Goal: Transaction & Acquisition: Purchase product/service

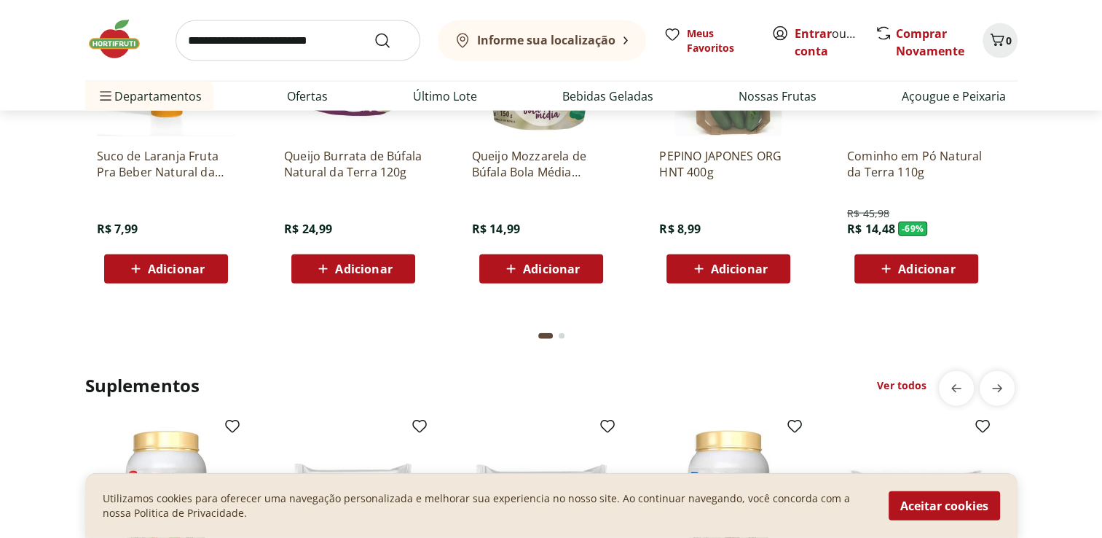
scroll to position [2762, 0]
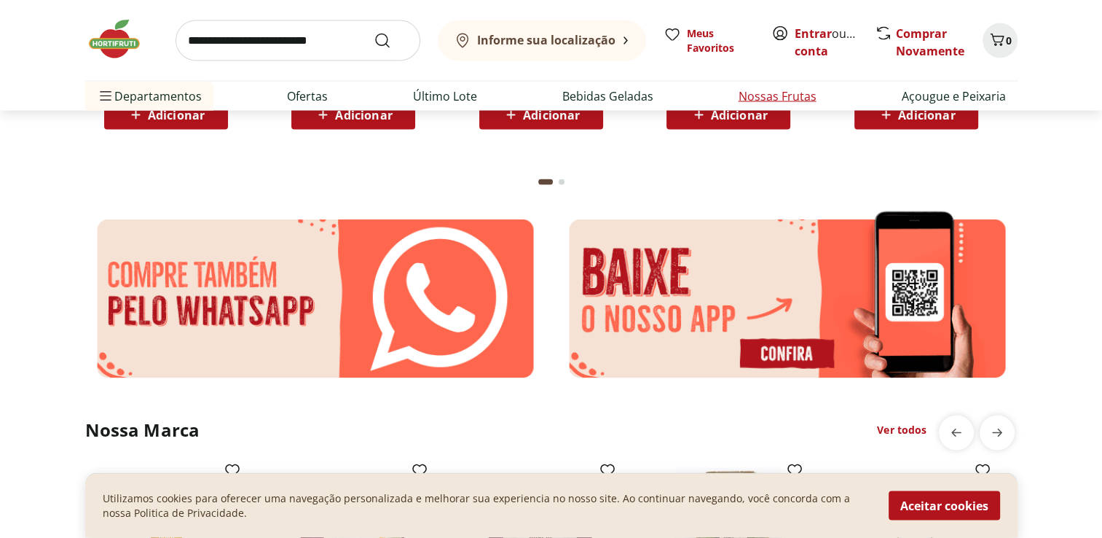
click at [749, 101] on link "Nossas Frutas" at bounding box center [778, 95] width 78 height 17
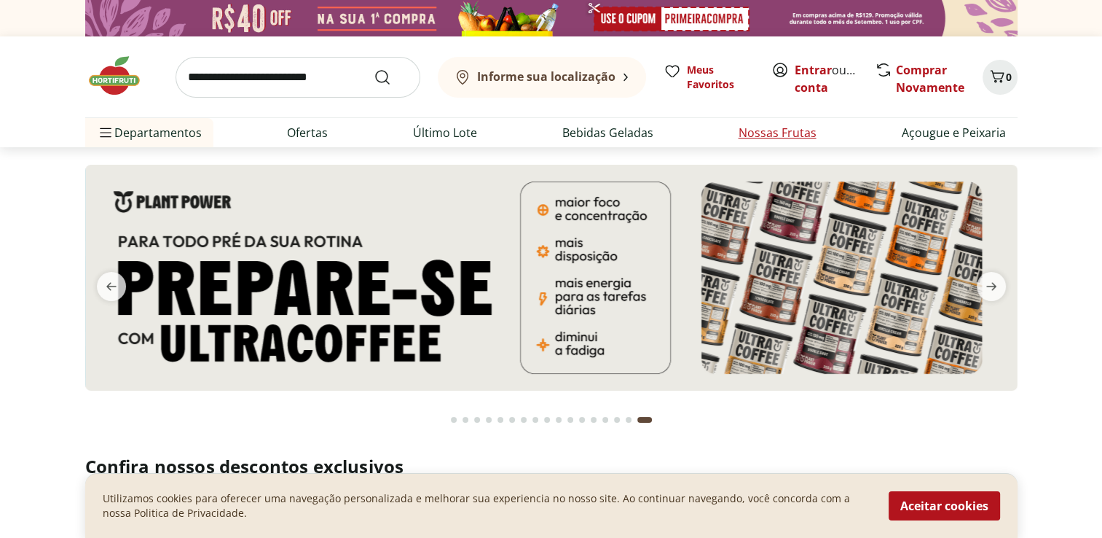
select select "**********"
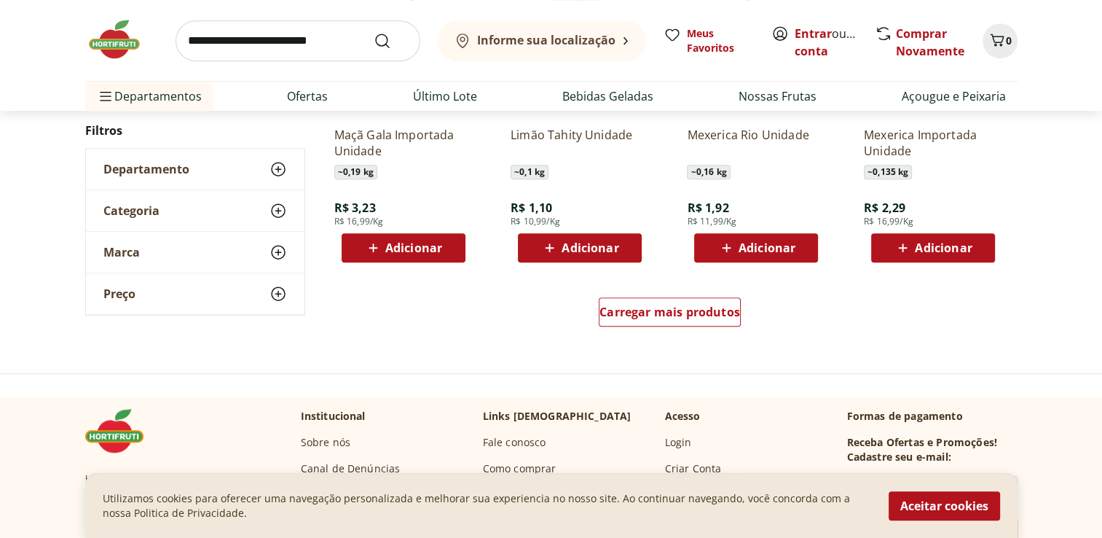
scroll to position [923, 0]
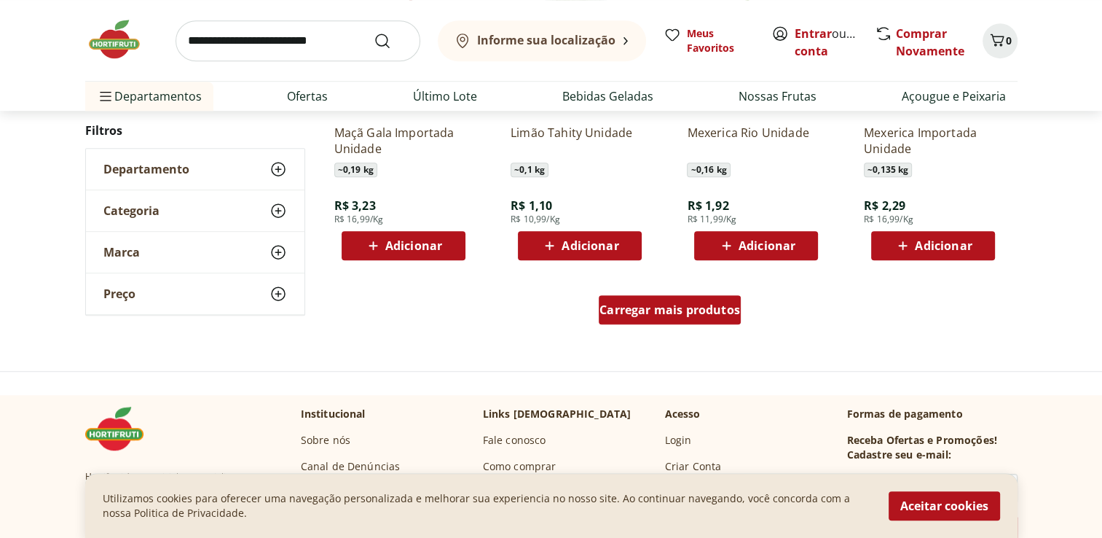
click at [713, 310] on span "Carregar mais produtos" at bounding box center [670, 310] width 141 height 12
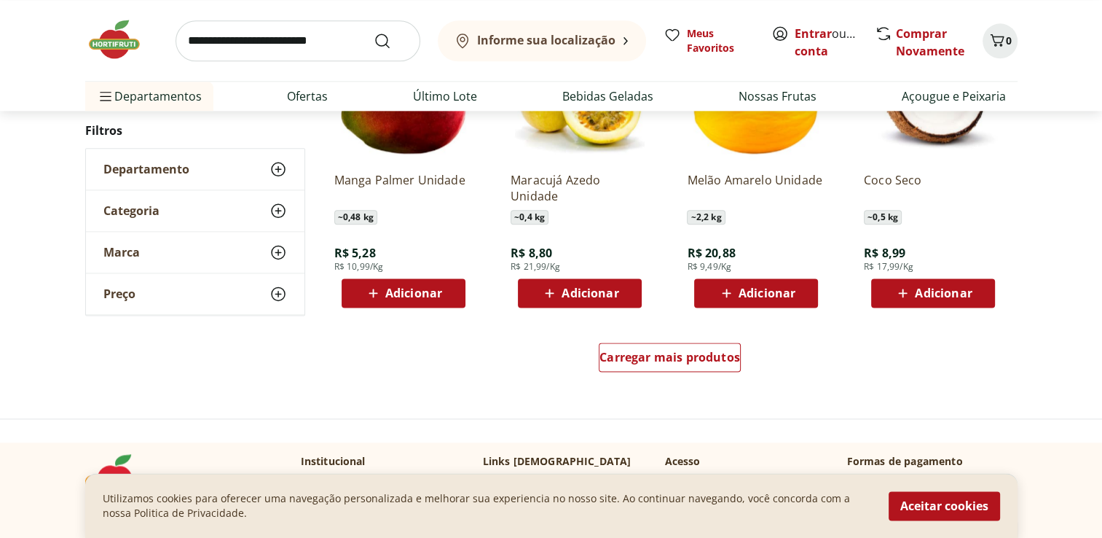
scroll to position [1846, 0]
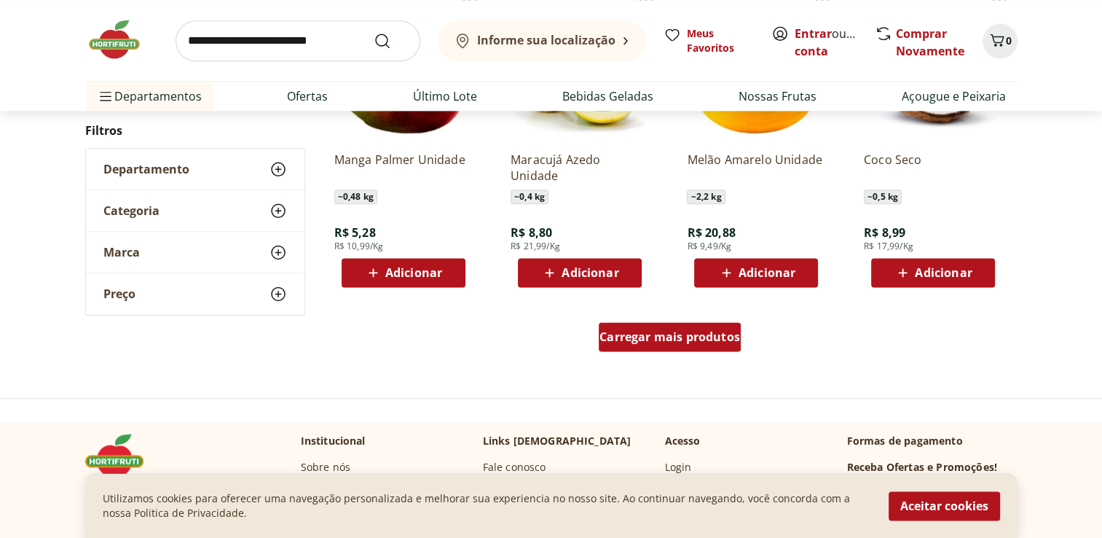
click at [690, 341] on span "Carregar mais produtos" at bounding box center [670, 337] width 141 height 12
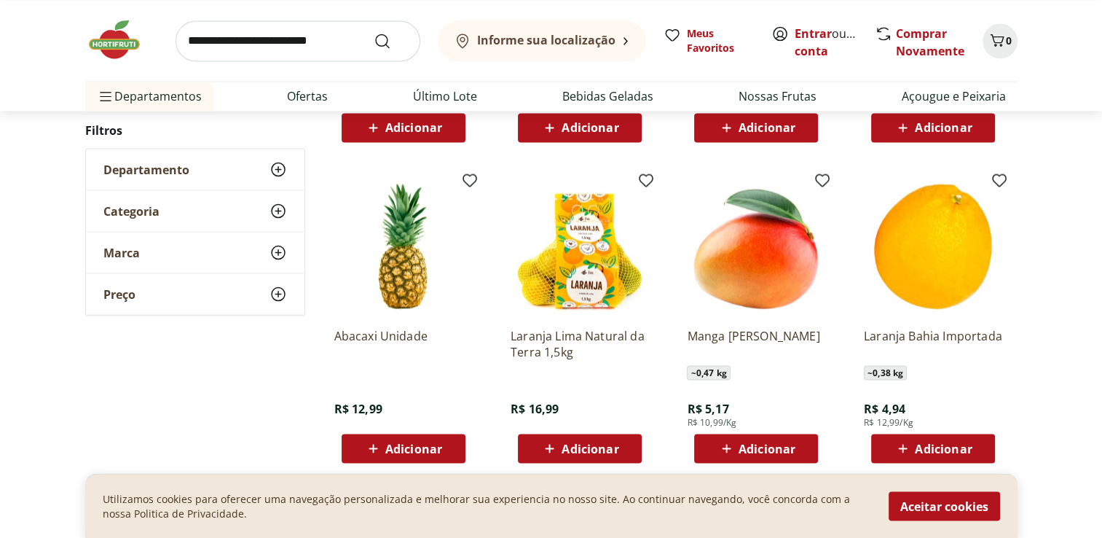
scroll to position [2633, 0]
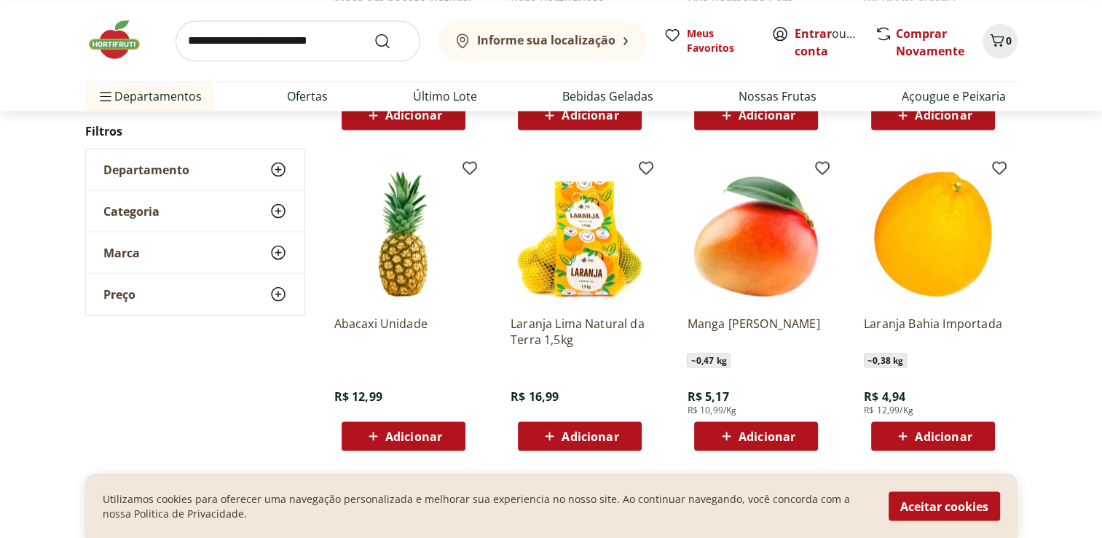
click at [348, 257] on img at bounding box center [403, 234] width 138 height 138
